Goal: Information Seeking & Learning: Learn about a topic

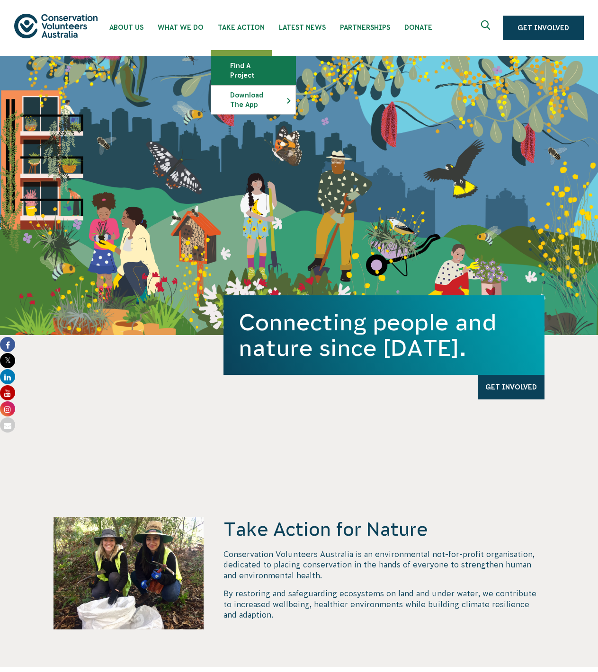
click at [241, 62] on link "Find a project" at bounding box center [253, 70] width 84 height 28
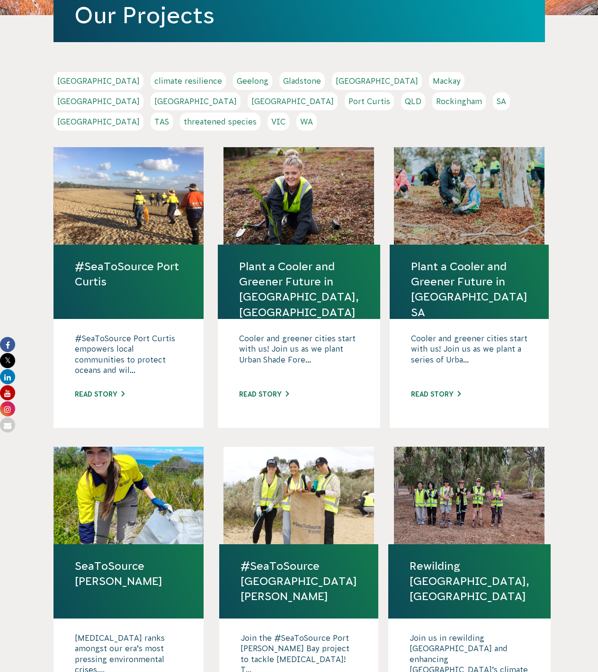
scroll to position [217, 0]
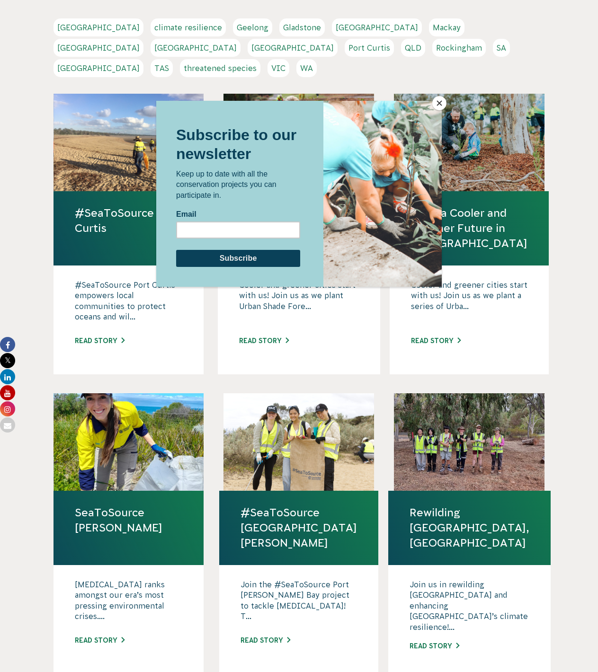
click at [436, 105] on button "Close" at bounding box center [439, 103] width 14 height 14
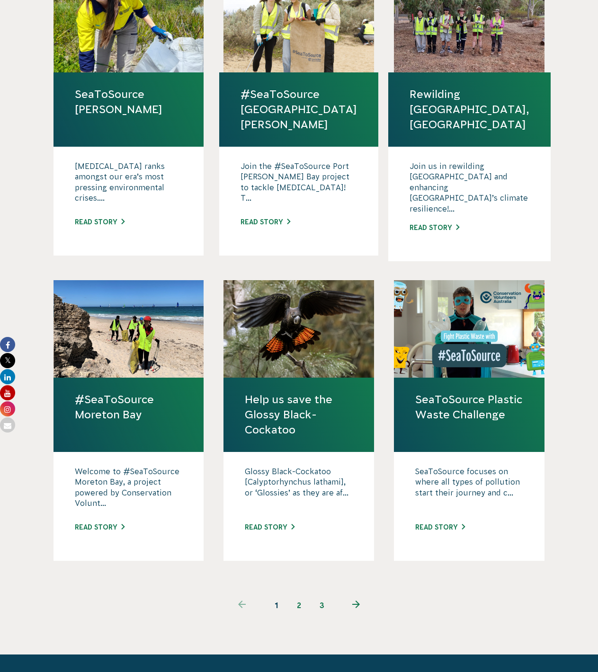
scroll to position [709, 0]
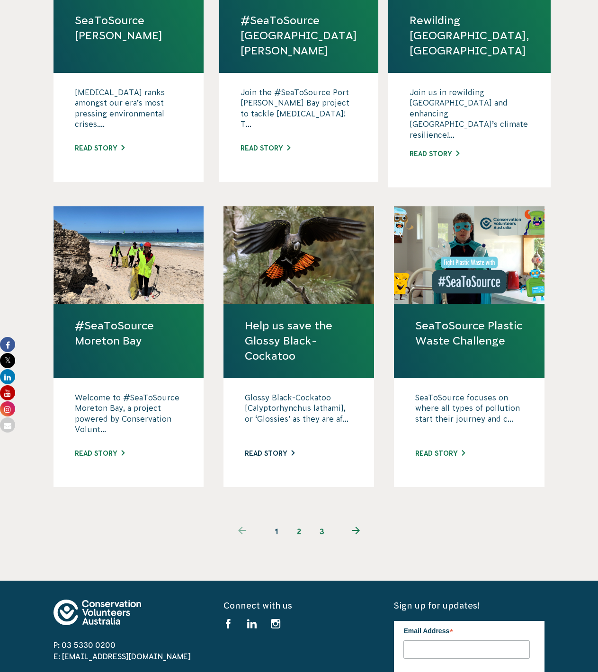
click at [265, 450] on link "Read story" at bounding box center [270, 454] width 50 height 8
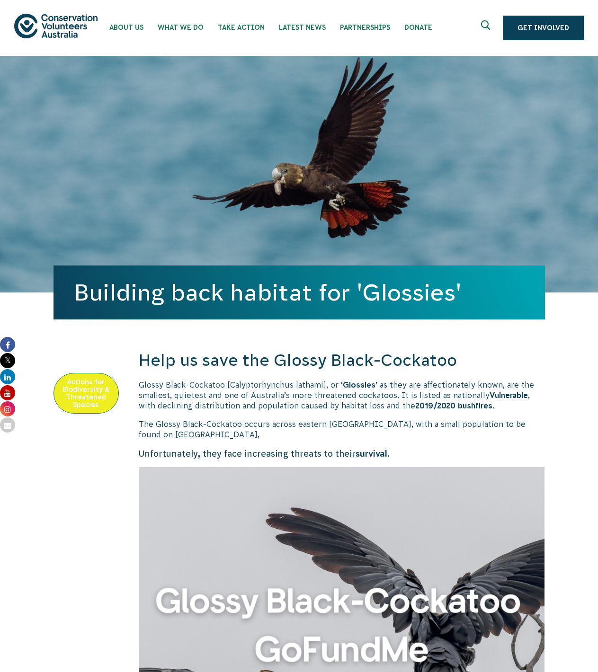
click at [52, 23] on img at bounding box center [55, 26] width 83 height 24
